Goal: Feedback & Contribution: Contribute content

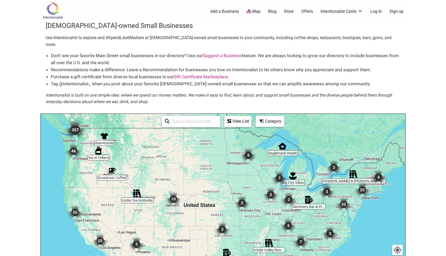
click at [218, 53] on link "Suggest a Business" at bounding box center [221, 55] width 39 height 5
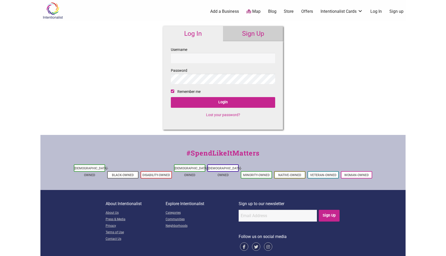
checkbox input "true"
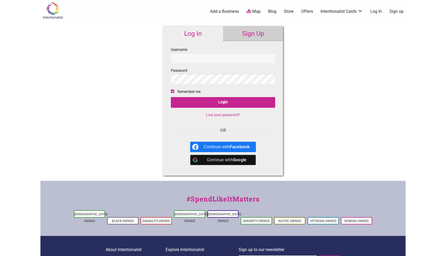
click at [226, 13] on link "Add a Business" at bounding box center [224, 12] width 29 height 6
click at [52, 14] on img at bounding box center [52, 10] width 25 height 17
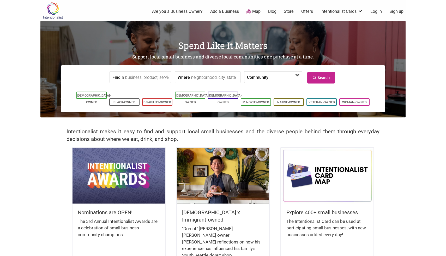
click at [272, 80] on span at bounding box center [283, 77] width 22 height 9
click at [249, 128] on h2 "Intentionalist makes it easy to find and support local small businesses and the…" at bounding box center [222, 135] width 313 height 15
click at [186, 13] on link "Are you a Business Owner?" at bounding box center [177, 12] width 51 height 6
click at [272, 79] on span at bounding box center [283, 77] width 22 height 9
